Goal: Complete application form

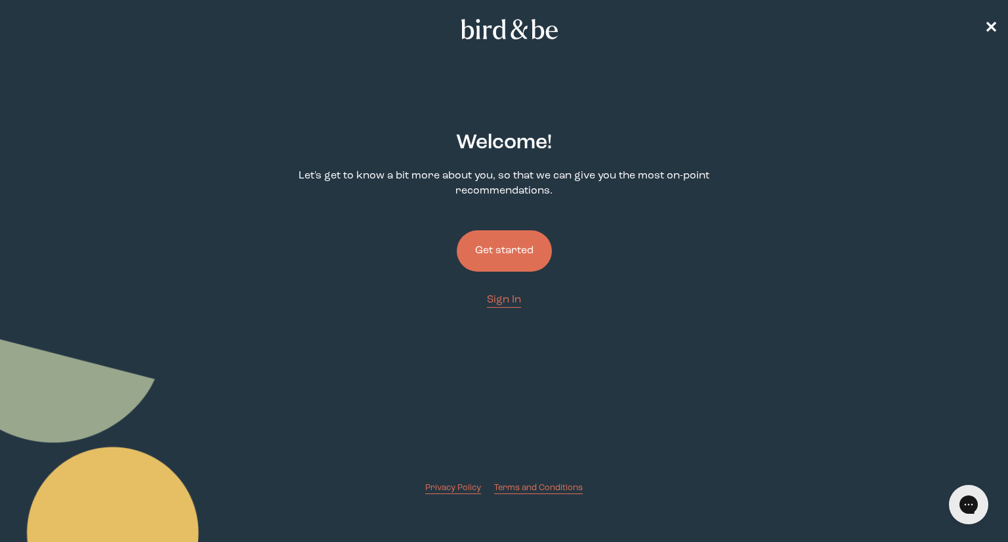
click at [501, 241] on button "Get started" at bounding box center [504, 250] width 95 height 41
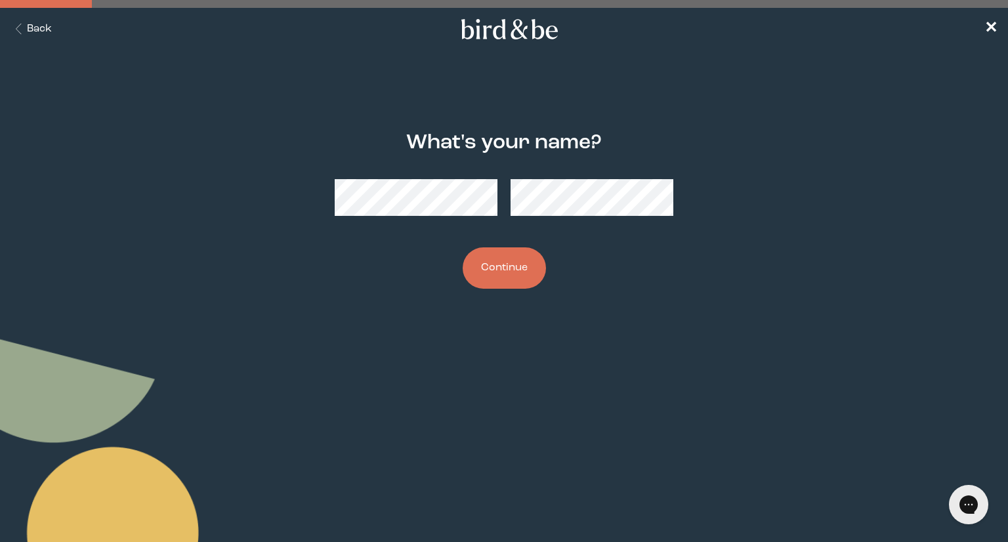
click at [500, 263] on button "Continue" at bounding box center [504, 267] width 83 height 41
click at [496, 265] on button "Continue" at bounding box center [504, 267] width 83 height 41
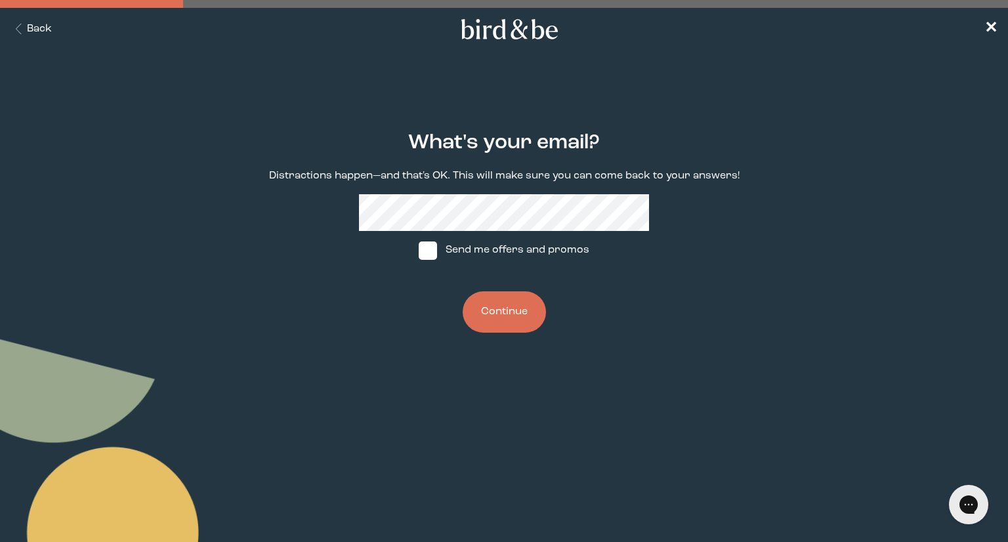
click at [500, 304] on button "Continue" at bounding box center [504, 311] width 83 height 41
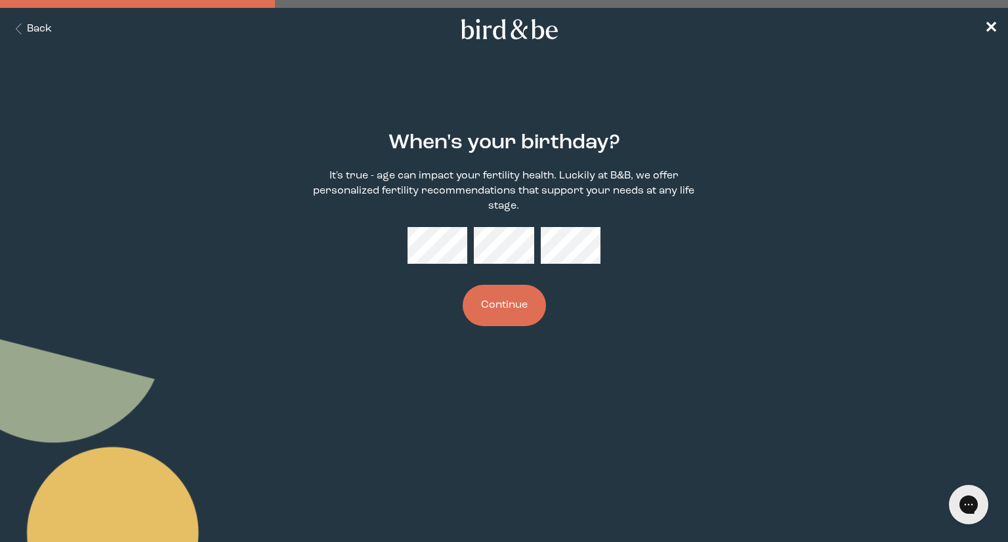
click at [500, 300] on button "Continue" at bounding box center [504, 305] width 83 height 41
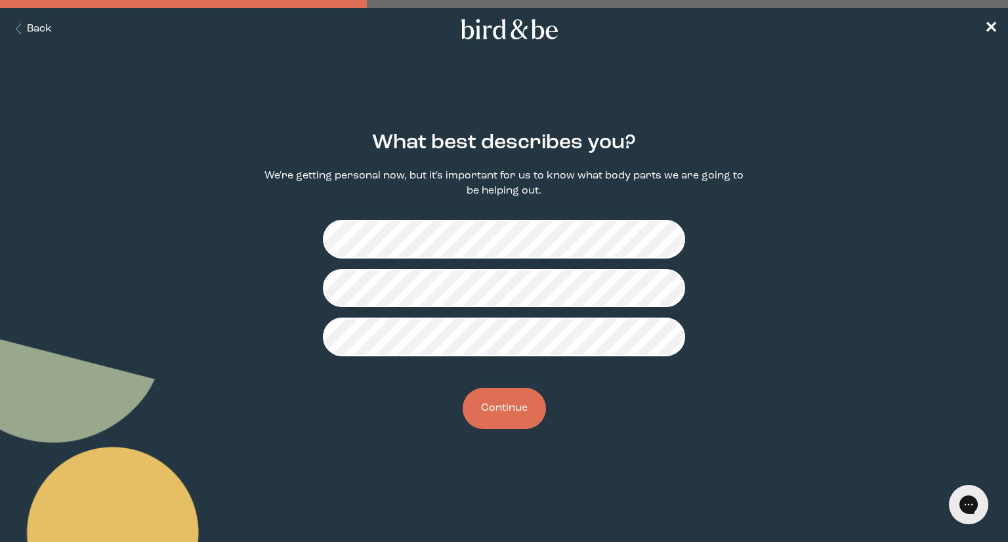
click at [519, 413] on button "Continue" at bounding box center [504, 408] width 83 height 41
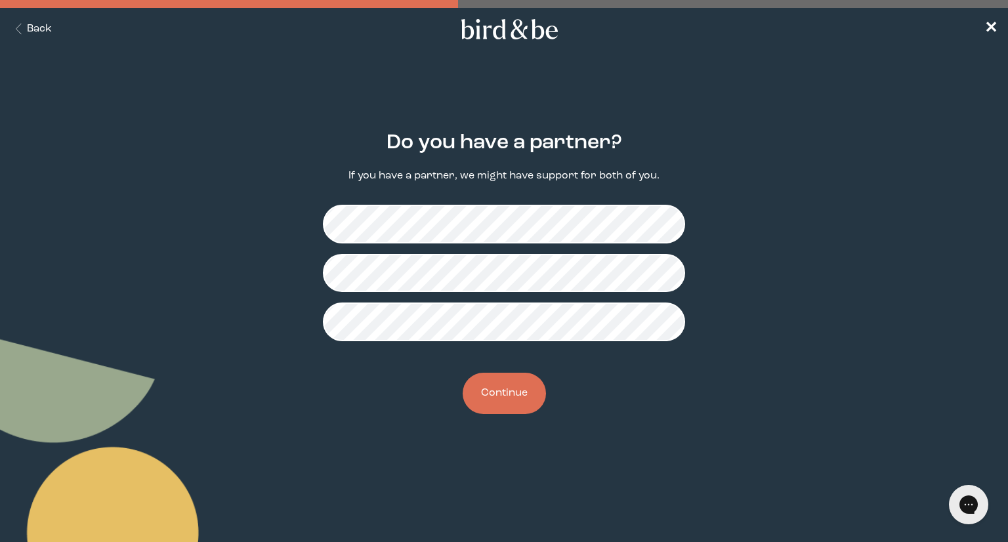
click at [507, 389] on button "Continue" at bounding box center [504, 393] width 83 height 41
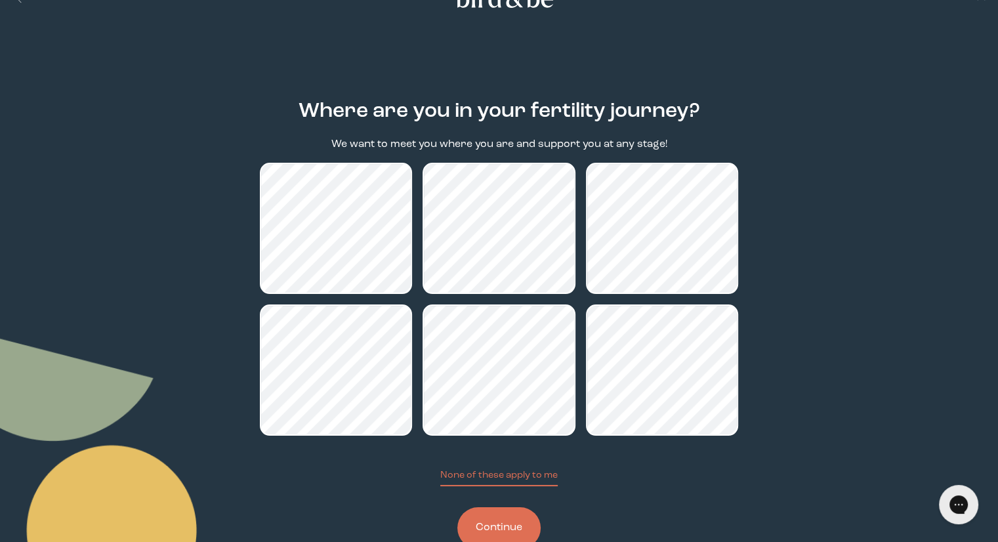
scroll to position [70, 0]
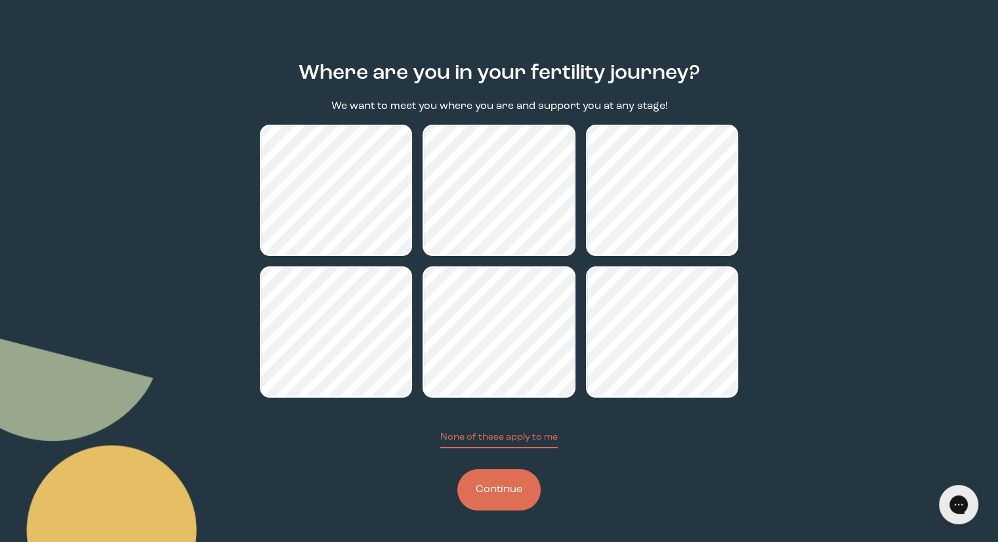
click at [486, 498] on button "Continue" at bounding box center [499, 489] width 83 height 41
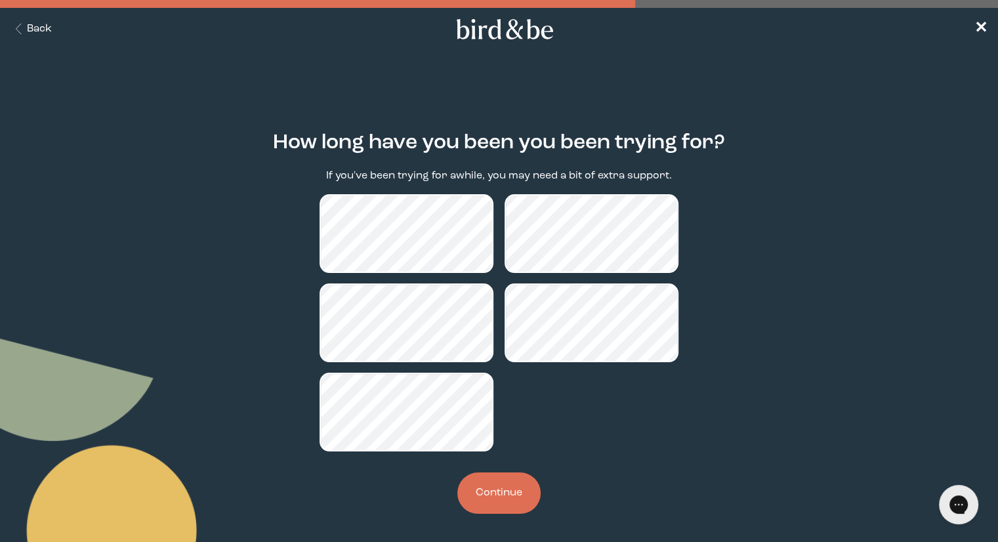
click at [483, 487] on button "Continue" at bounding box center [499, 493] width 83 height 41
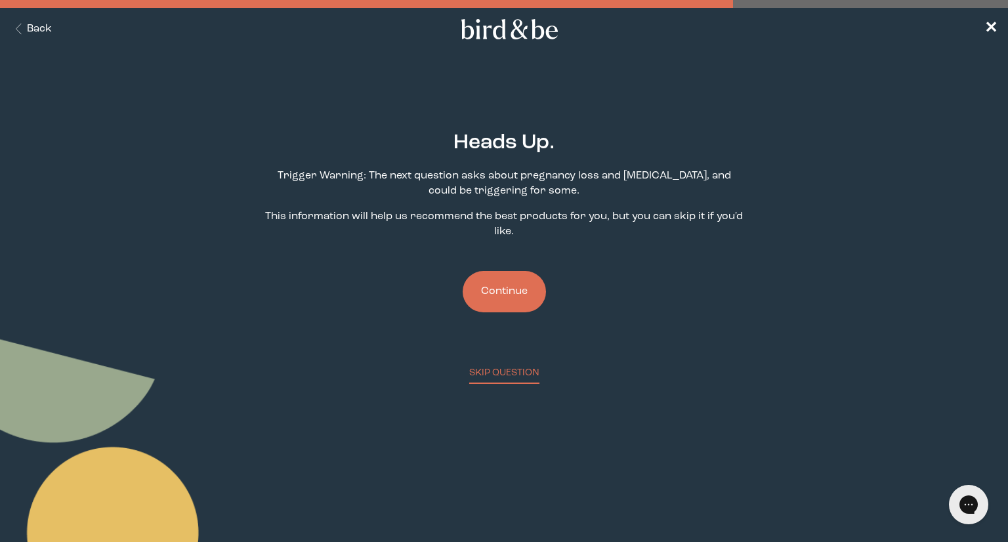
click at [509, 293] on button "Continue" at bounding box center [504, 291] width 83 height 41
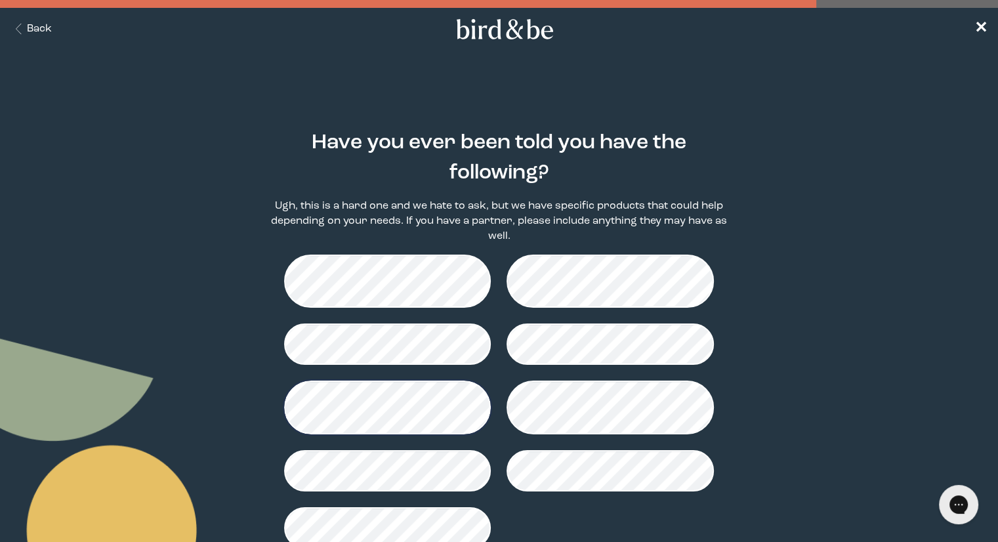
click at [236, 337] on main "Have you ever been told you have the following? Ugh, this is a hard one and we …" at bounding box center [499, 371] width 998 height 543
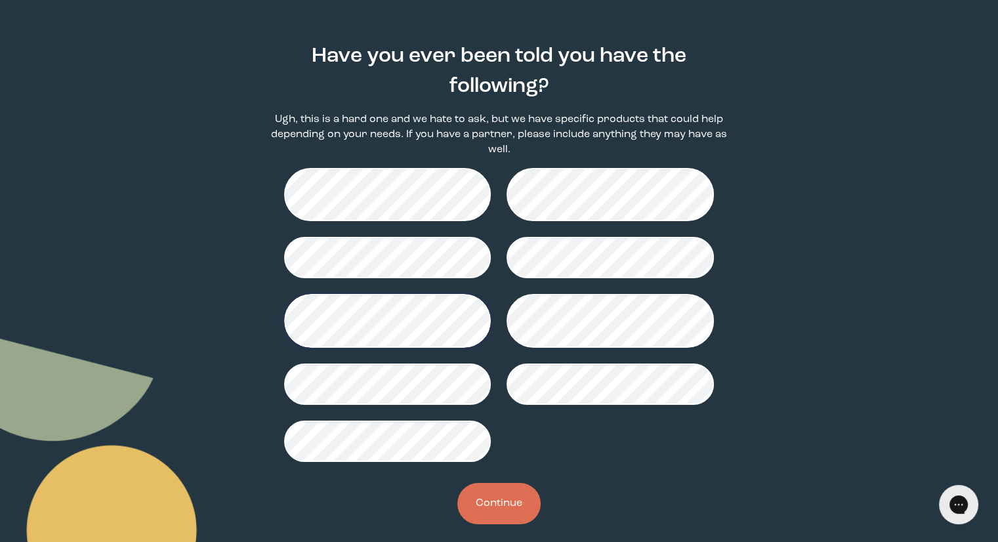
click at [504, 497] on button "Continue" at bounding box center [499, 503] width 83 height 41
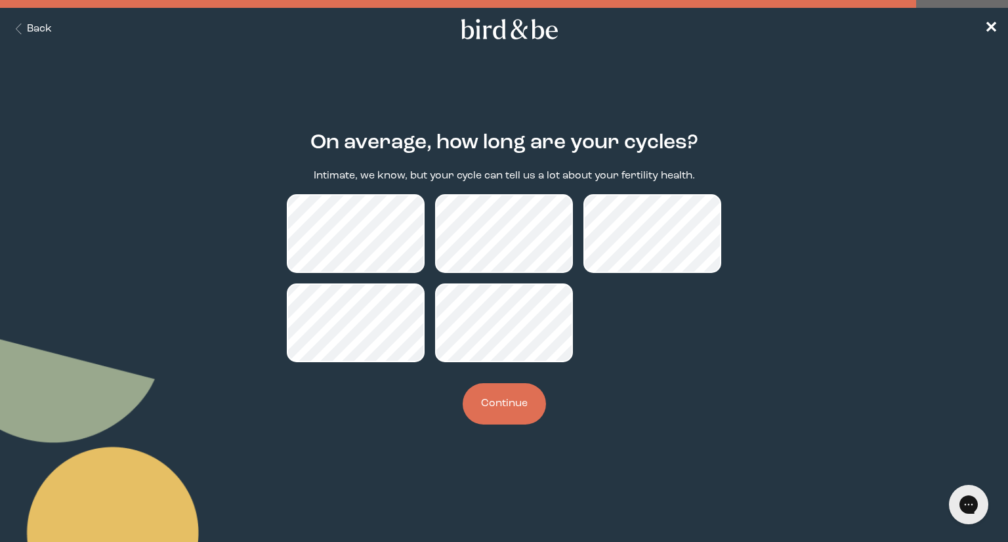
click at [528, 396] on button "Continue" at bounding box center [504, 403] width 83 height 41
